Goal: Check status: Check status

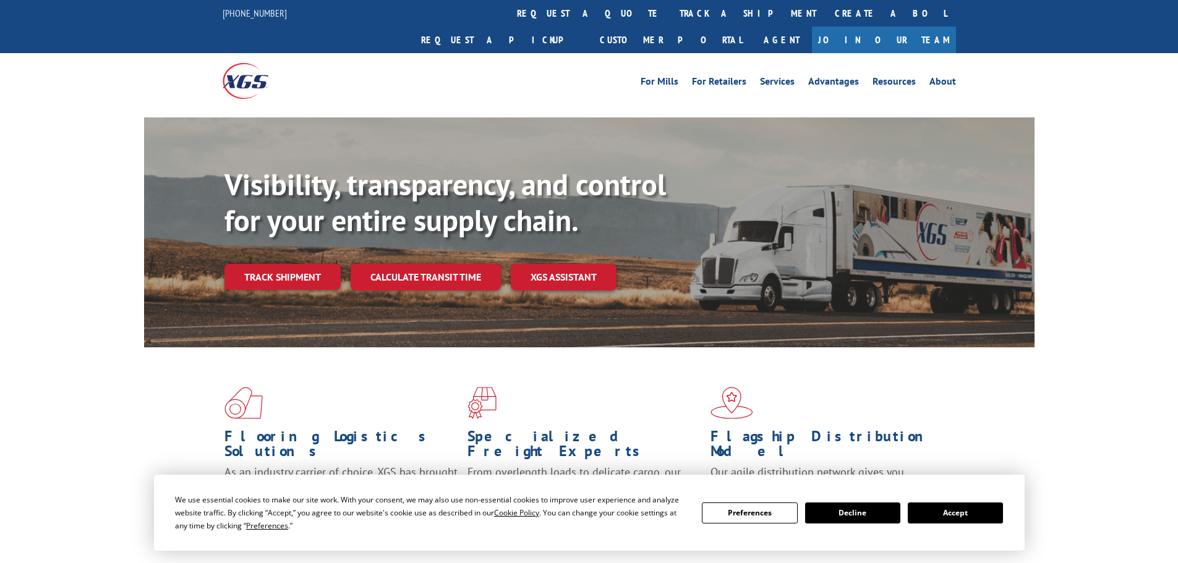
drag, startPoint x: 297, startPoint y: 248, endPoint x: 357, endPoint y: 269, distance: 63.6
click at [297, 264] on link "Track shipment" at bounding box center [282, 277] width 116 height 26
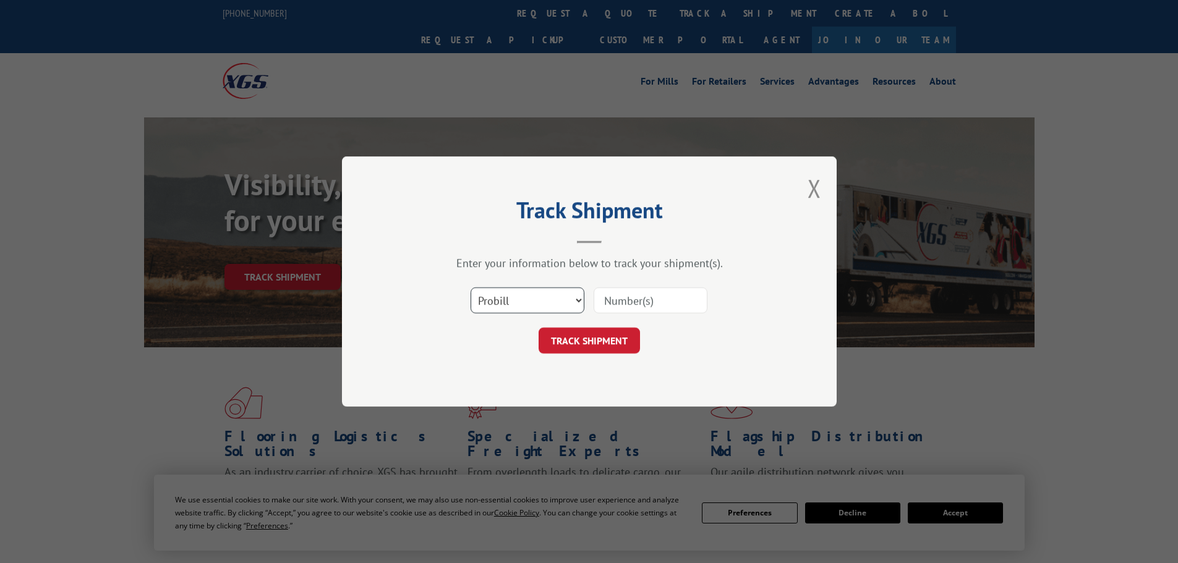
click at [546, 305] on select "Select category... Probill BOL PO" at bounding box center [528, 301] width 114 height 26
click at [471, 288] on select "Select category... Probill BOL PO" at bounding box center [528, 301] width 114 height 26
click at [526, 317] on div "Select category... Probill BOL PO" at bounding box center [589, 300] width 371 height 41
drag, startPoint x: 524, startPoint y: 299, endPoint x: 522, endPoint y: 310, distance: 11.4
click at [524, 299] on select "Select category... Probill BOL PO" at bounding box center [528, 301] width 114 height 26
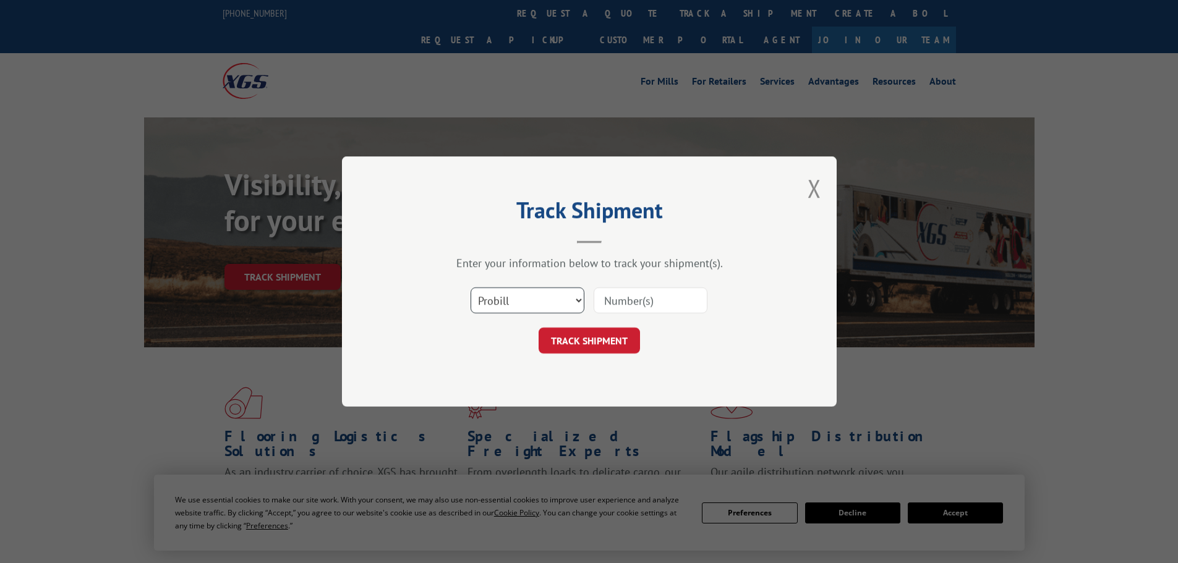
select select "bol"
click at [471, 288] on select "Select category... Probill BOL PO" at bounding box center [528, 301] width 114 height 26
paste input "5403968"
type input "5403968"
click at [589, 348] on button "TRACK SHIPMENT" at bounding box center [589, 341] width 101 height 26
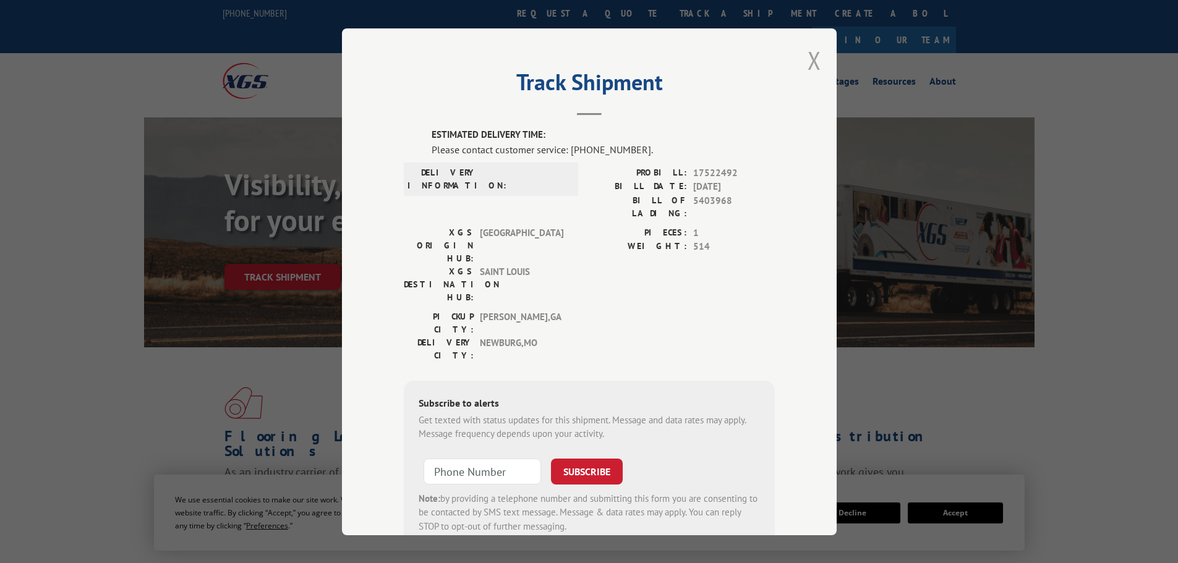
click at [808, 61] on button "Close modal" at bounding box center [815, 60] width 14 height 33
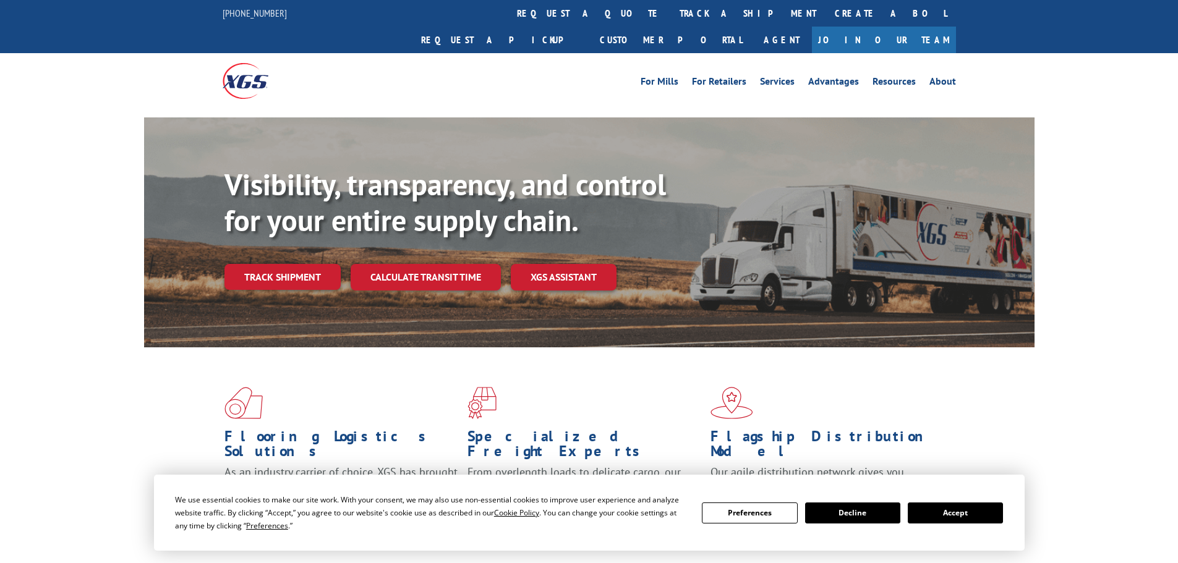
drag, startPoint x: 829, startPoint y: 510, endPoint x: 810, endPoint y: 495, distance: 24.4
click at [829, 510] on button "Decline" at bounding box center [852, 513] width 95 height 21
